Goal: Check status: Check status

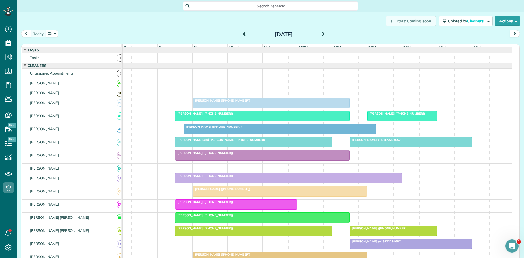
scroll to position [2, 2]
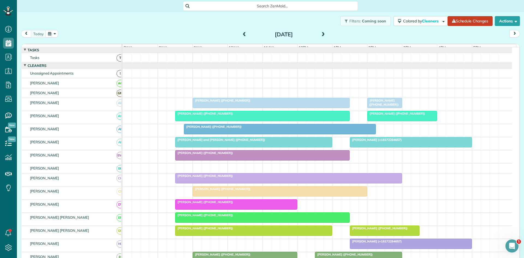
click at [391, 105] on div "[PERSON_NAME] ([PHONE_NUMBER])" at bounding box center [384, 103] width 31 height 8
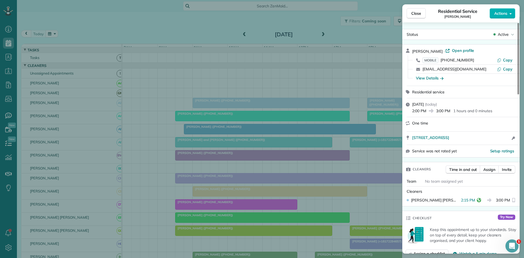
drag, startPoint x: 360, startPoint y: 94, endPoint x: 373, endPoint y: 96, distance: 13.2
click at [361, 93] on div "Close Residential Service [PERSON_NAME] Actions Status Active [PERSON_NAME] · O…" at bounding box center [262, 129] width 524 height 258
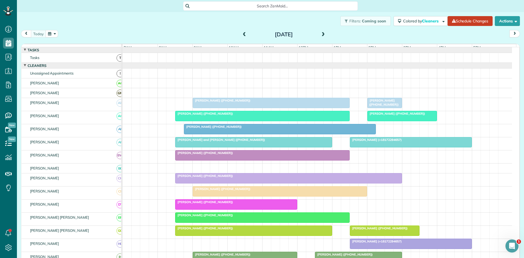
click at [385, 116] on span "[PERSON_NAME] ([PHONE_NUMBER])" at bounding box center [396, 114] width 58 height 4
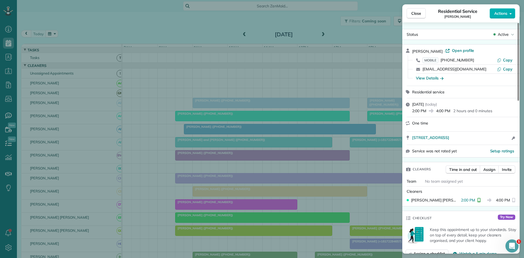
click at [289, 151] on div "Close Residential Service [PERSON_NAME] Actions Status Active [PERSON_NAME] · O…" at bounding box center [262, 129] width 524 height 258
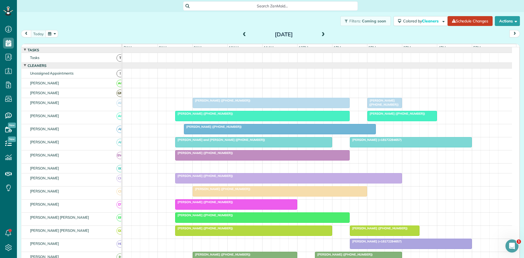
scroll to position [91, 0]
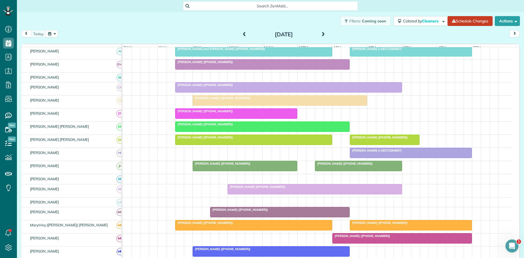
click at [381, 144] on div at bounding box center [384, 140] width 69 height 10
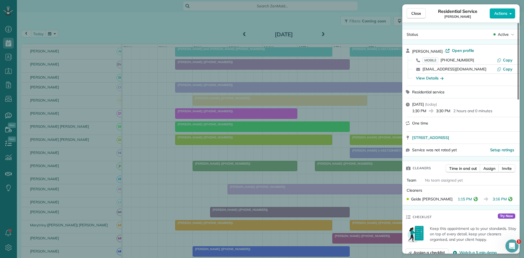
click at [355, 121] on div "Close Residential Service [PERSON_NAME] Actions Status Active [PERSON_NAME] · O…" at bounding box center [262, 129] width 524 height 258
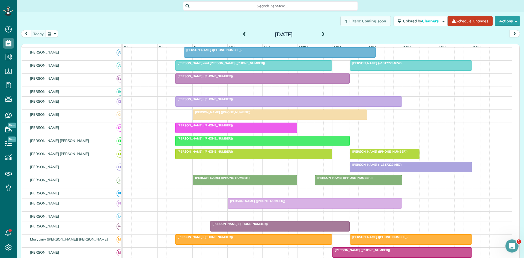
scroll to position [168, 0]
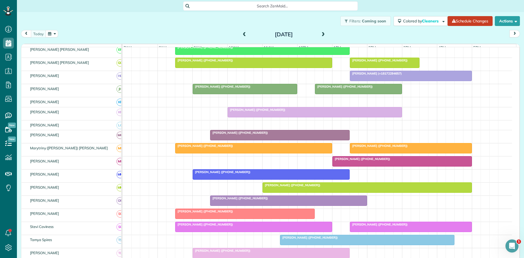
click at [383, 94] on div at bounding box center [359, 89] width 87 height 10
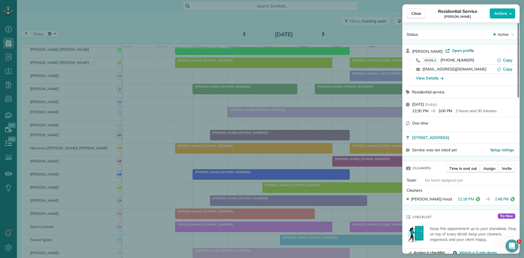
click at [242, 137] on div "Close Residential Service [PERSON_NAME] Actions Status Active [PERSON_NAME] · O…" at bounding box center [262, 129] width 524 height 258
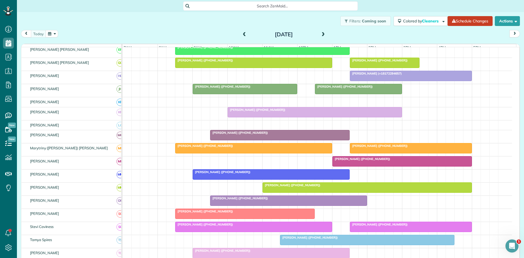
scroll to position [259, 0]
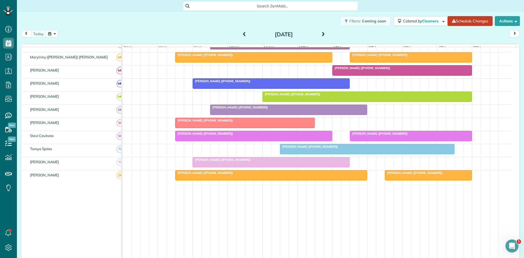
click at [231, 167] on div at bounding box center [271, 162] width 157 height 10
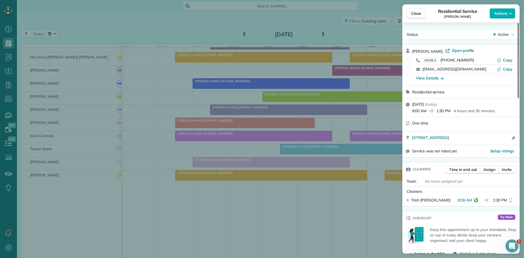
click at [210, 106] on div "Close Residential Service [PERSON_NAME] Actions Status Active [PERSON_NAME] · O…" at bounding box center [262, 129] width 524 height 258
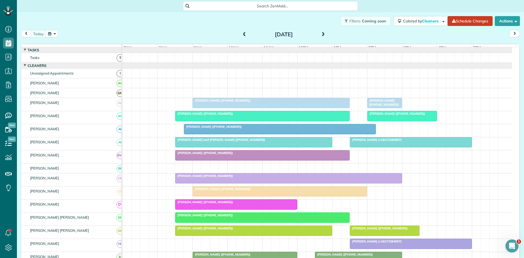
click at [376, 142] on span "[PERSON_NAME] (+18172294657)" at bounding box center [376, 140] width 52 height 4
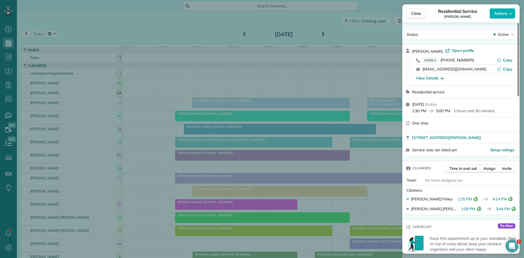
click at [299, 145] on div "Close Residential Service [PERSON_NAME] May Actions Status Active [PERSON_NAME]…" at bounding box center [262, 129] width 524 height 258
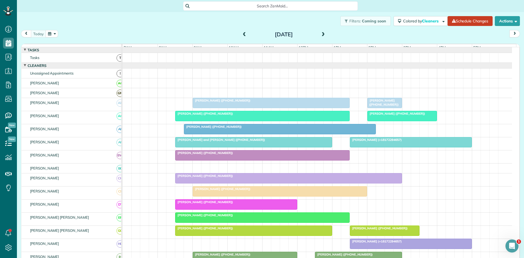
click at [375, 98] on div at bounding box center [318, 93] width 390 height 10
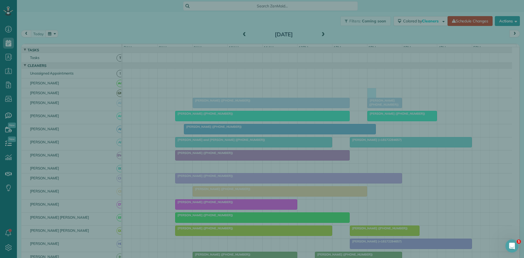
click at [375, 104] on div "Cancel New appointment Select a contact Add new" at bounding box center [262, 129] width 524 height 258
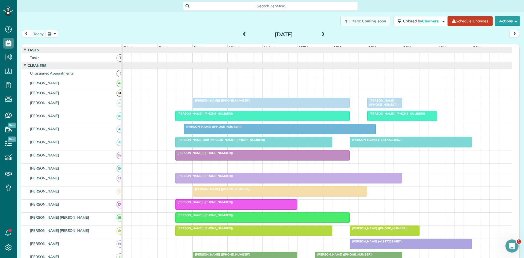
click at [375, 104] on span "[PERSON_NAME] ([PHONE_NUMBER])" at bounding box center [383, 103] width 32 height 8
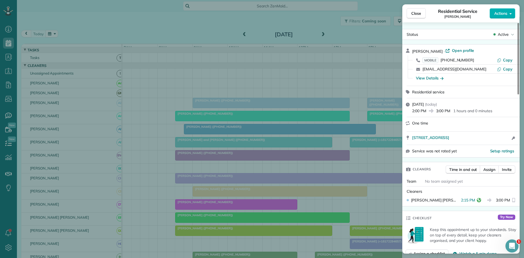
click at [372, 122] on div "Close Residential Service [PERSON_NAME] Actions Status Active [PERSON_NAME] · O…" at bounding box center [262, 129] width 524 height 258
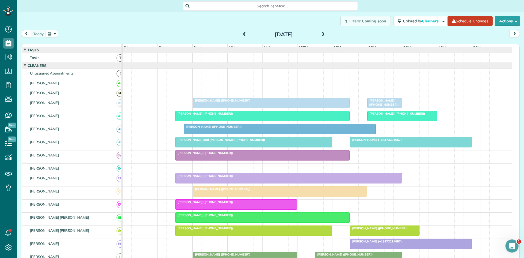
click at [375, 121] on div at bounding box center [402, 116] width 69 height 10
